Goal: Transaction & Acquisition: Book appointment/travel/reservation

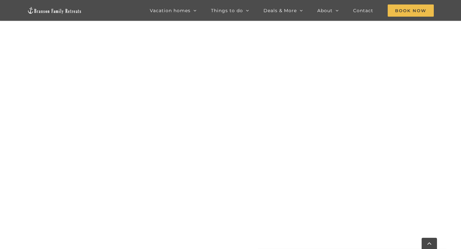
scroll to position [539, 0]
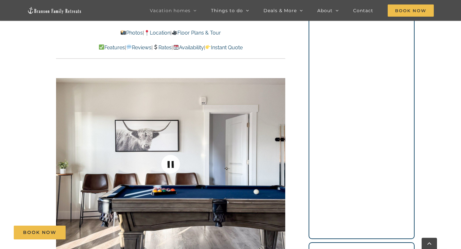
scroll to position [517, 0]
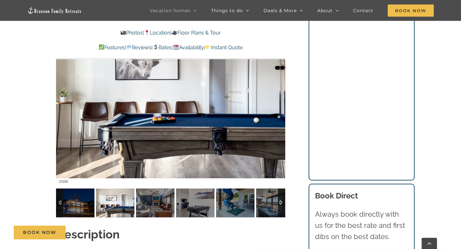
click at [118, 198] on img at bounding box center [115, 202] width 38 height 29
click at [278, 202] on div at bounding box center [281, 202] width 7 height 29
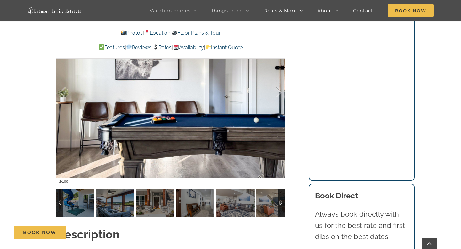
click at [280, 202] on div at bounding box center [281, 202] width 7 height 29
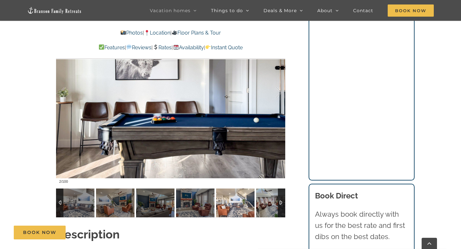
click at [230, 205] on img at bounding box center [235, 202] width 38 height 29
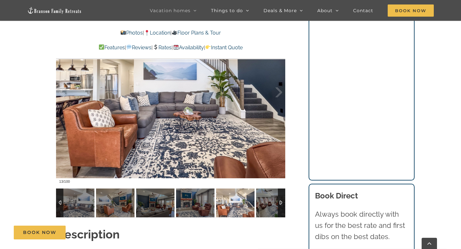
click at [265, 207] on img at bounding box center [275, 202] width 38 height 29
